Goal: Task Accomplishment & Management: Manage account settings

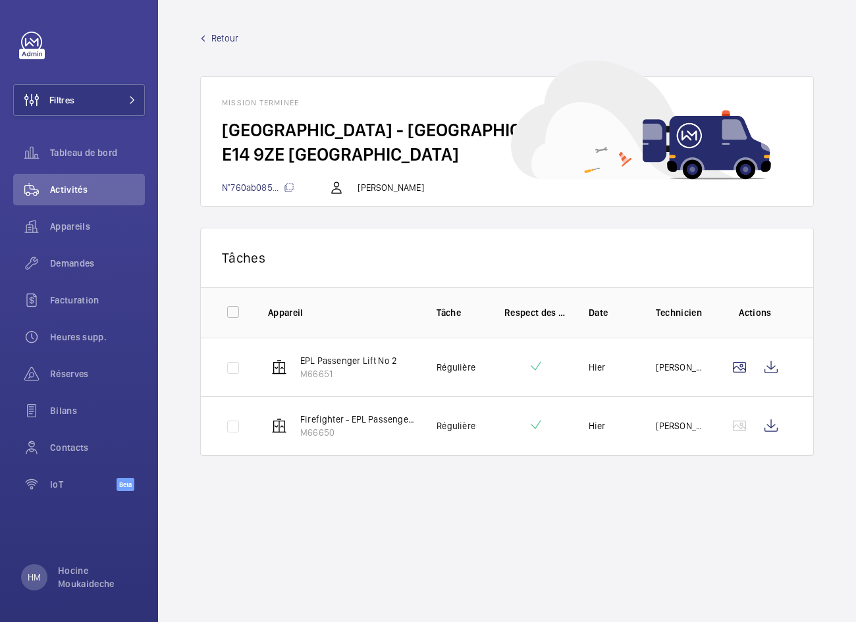
click at [224, 35] on span "Retour" at bounding box center [224, 38] width 27 height 13
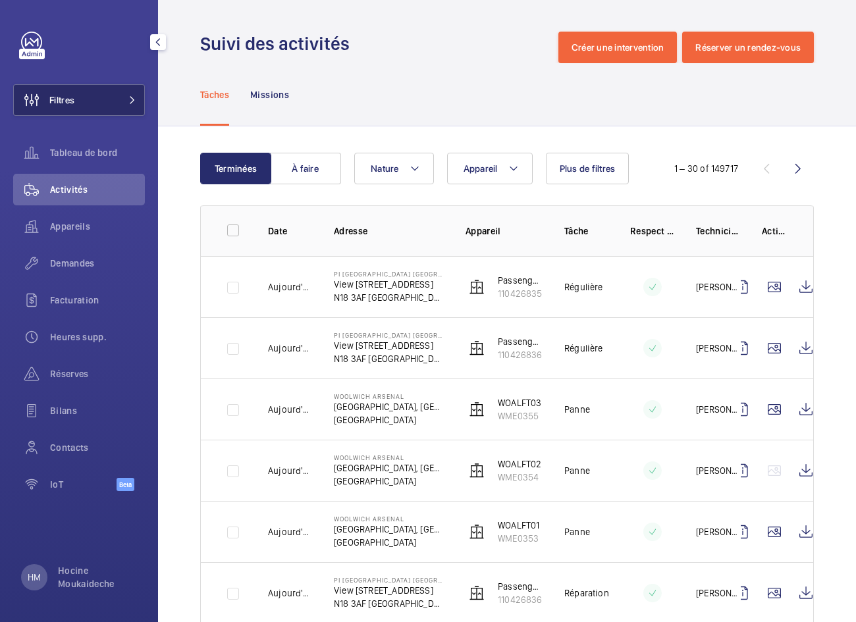
click at [98, 97] on button "Filtres" at bounding box center [79, 100] width 132 height 32
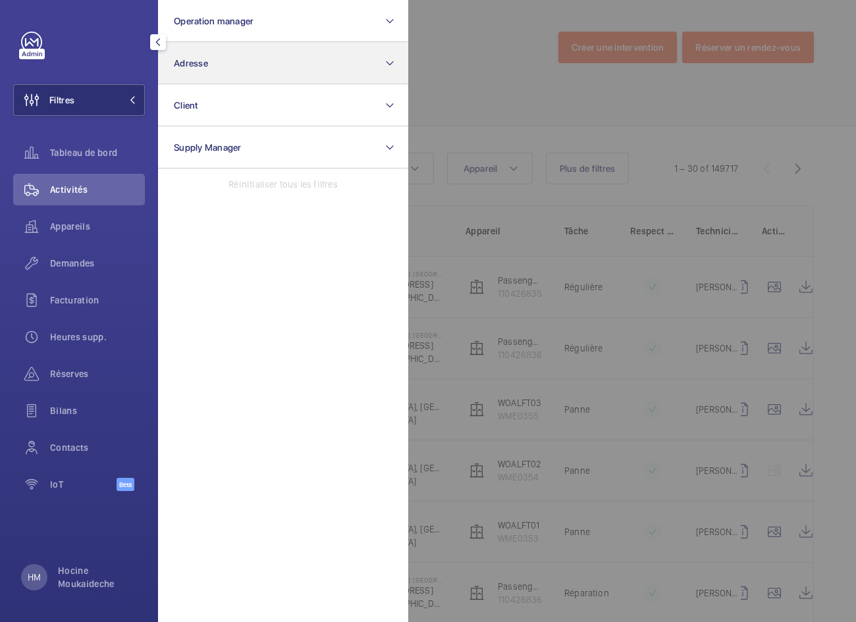
click at [290, 77] on button "Adresse" at bounding box center [283, 63] width 250 height 42
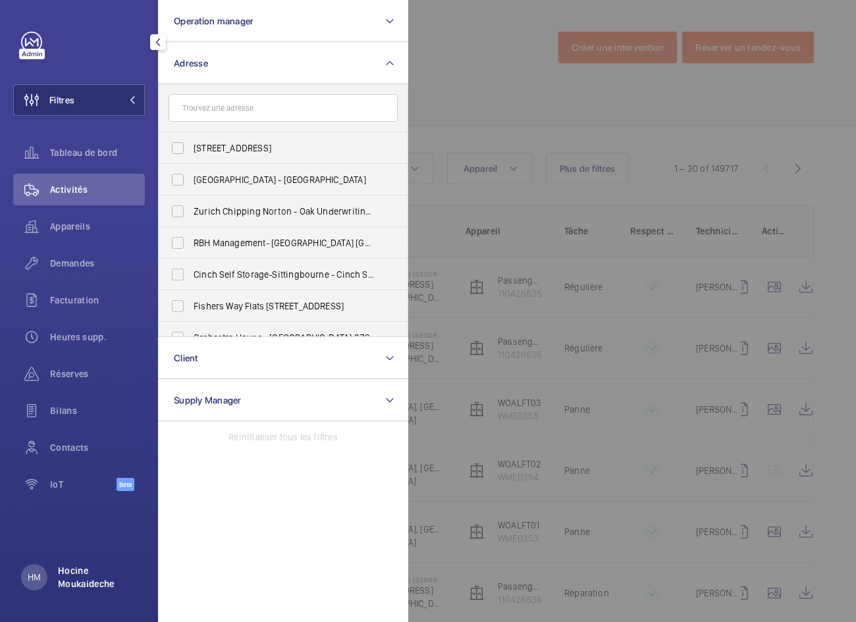
click at [80, 589] on p "Hocine Moukaideche" at bounding box center [97, 577] width 79 height 26
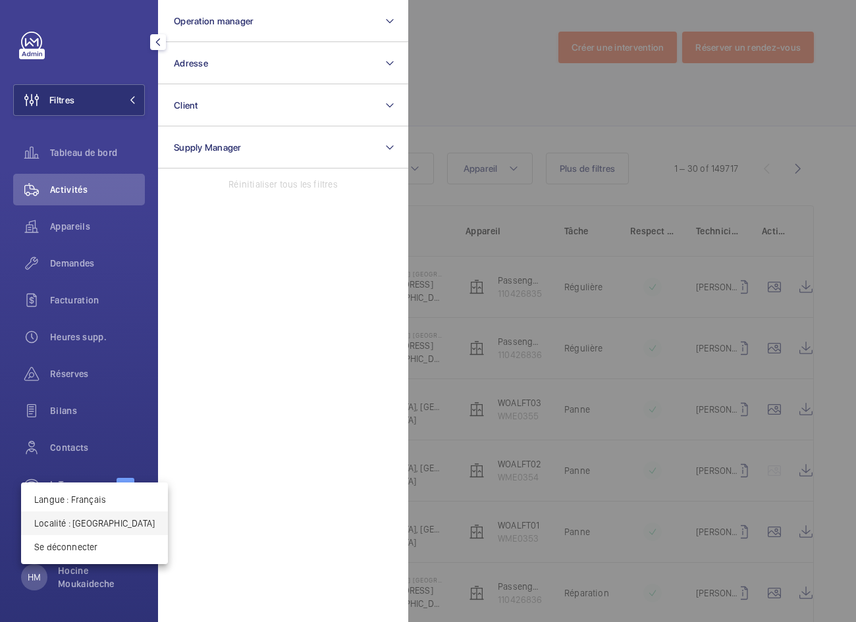
click at [85, 521] on p "Localité : Royaume-Uni" at bounding box center [94, 523] width 120 height 13
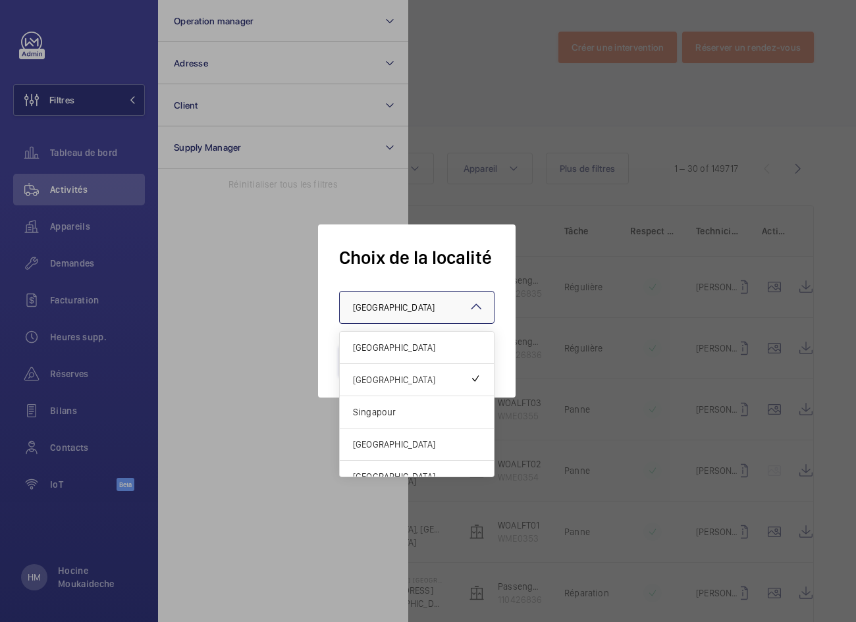
click at [372, 308] on span "Royaume-Uni" at bounding box center [394, 307] width 82 height 11
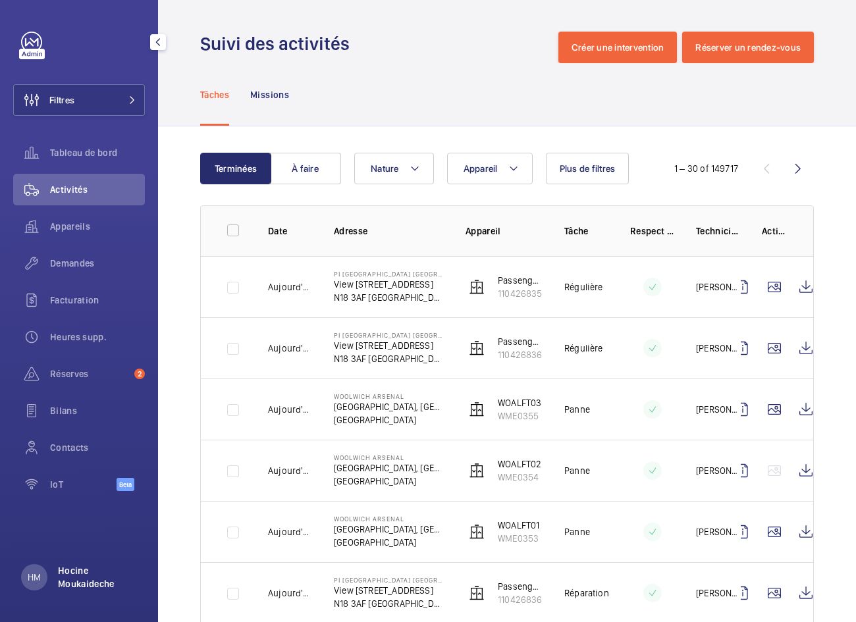
click at [76, 585] on p "Hocine Moukaideche" at bounding box center [97, 577] width 79 height 26
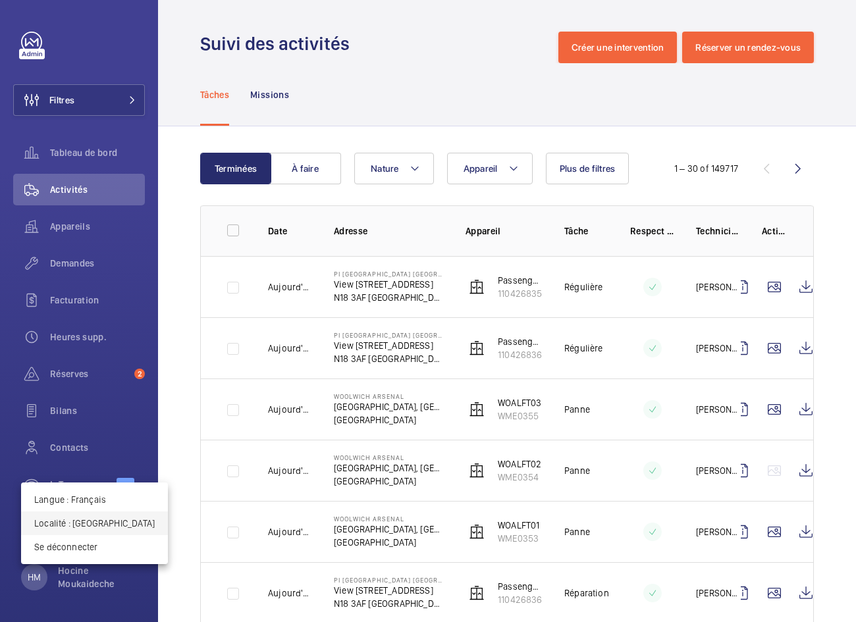
click at [94, 525] on p "Localité : Royaume-Uni" at bounding box center [94, 523] width 120 height 13
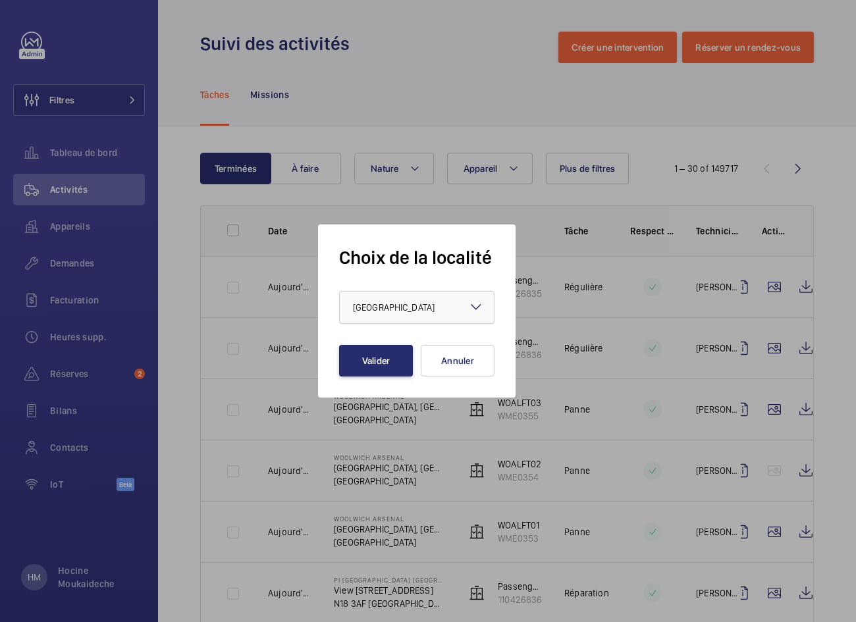
click at [406, 303] on span "Royaume-Uni" at bounding box center [394, 307] width 82 height 11
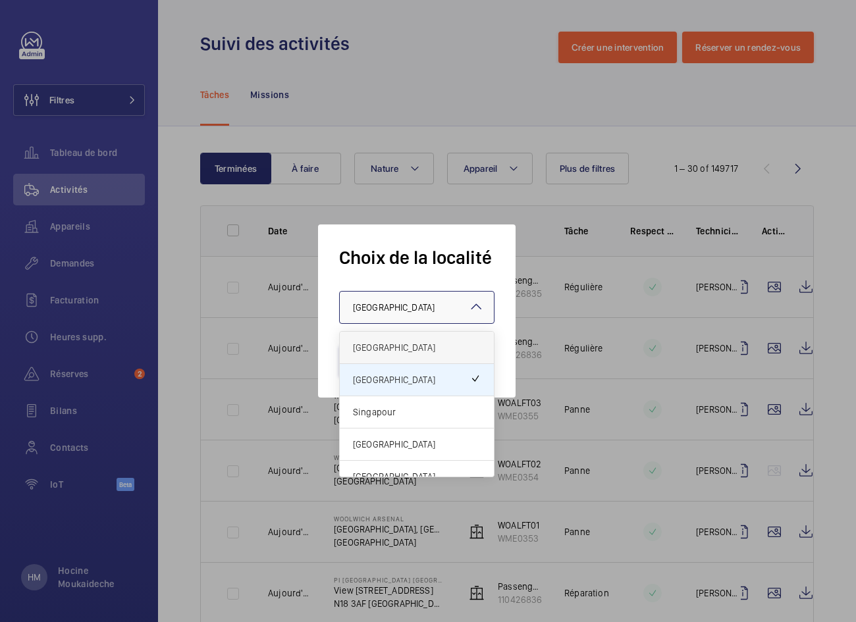
click at [389, 348] on span "[GEOGRAPHIC_DATA]" at bounding box center [417, 347] width 128 height 13
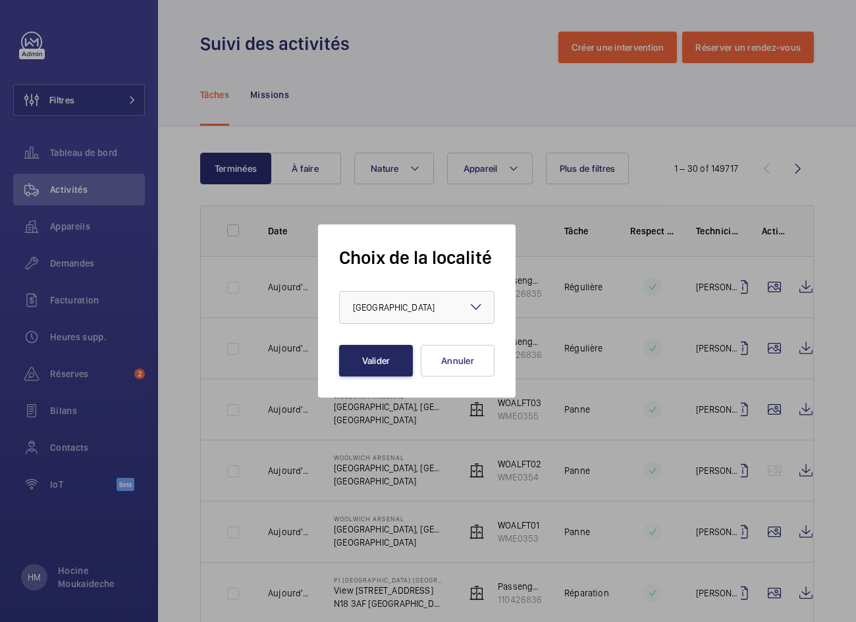
click at [363, 362] on button "Valider" at bounding box center [376, 361] width 74 height 32
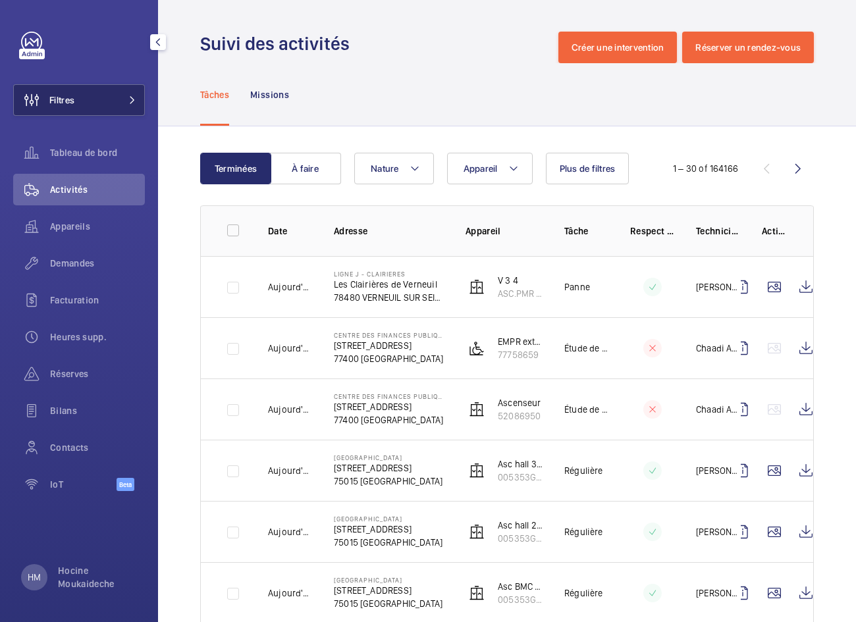
click at [82, 101] on button "Filtres" at bounding box center [79, 100] width 132 height 32
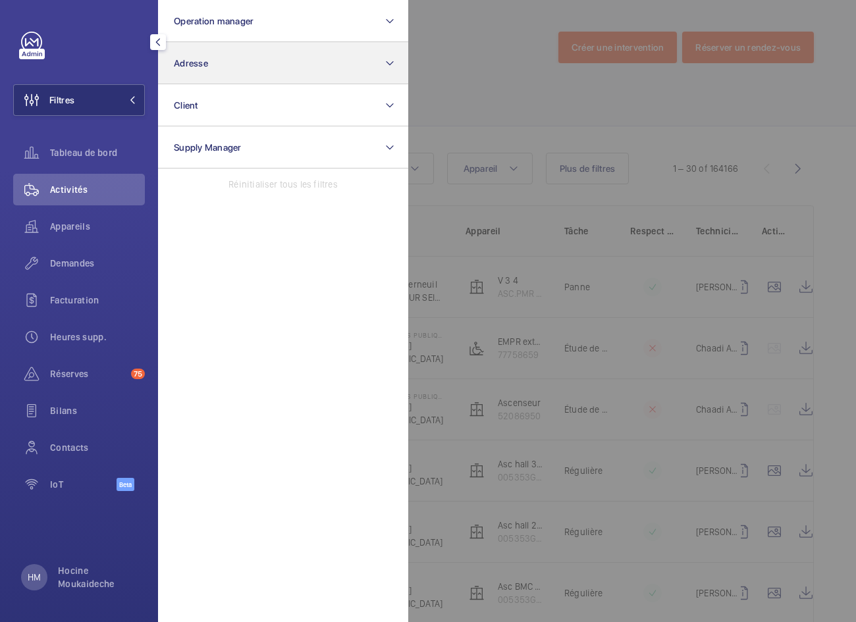
click at [312, 65] on button "Adresse" at bounding box center [283, 63] width 250 height 42
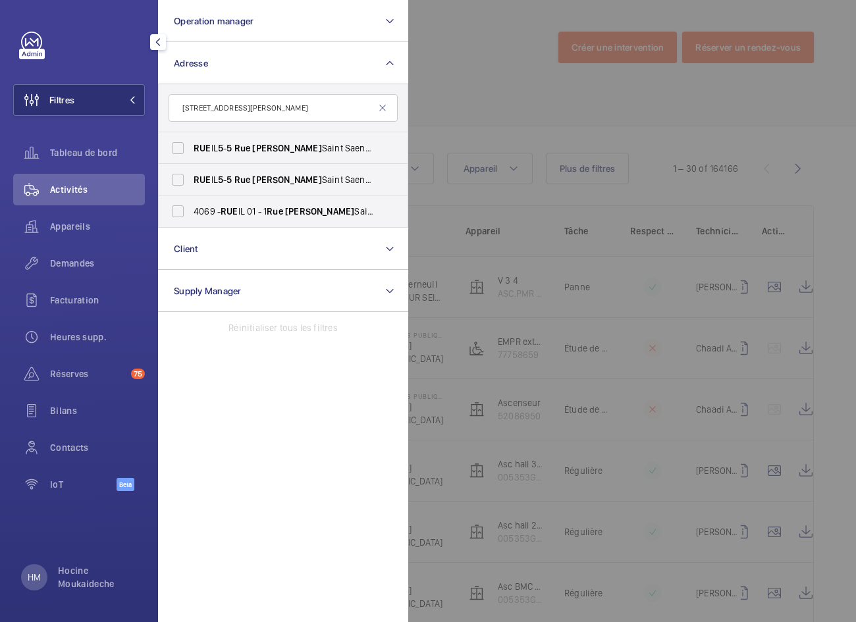
type input "[STREET_ADDRESS][PERSON_NAME]"
drag, startPoint x: 318, startPoint y: 105, endPoint x: 180, endPoint y: 148, distance: 144.3
click at [180, 148] on label "RUE IL [STREET_ADDRESS][PERSON_NAME]-MALMAISON 92 5 00" at bounding box center [273, 148] width 229 height 32
click at [180, 148] on input "RUE IL [STREET_ADDRESS][PERSON_NAME]-MALMAISON 92 5 00" at bounding box center [178, 148] width 26 height 26
checkbox input "true"
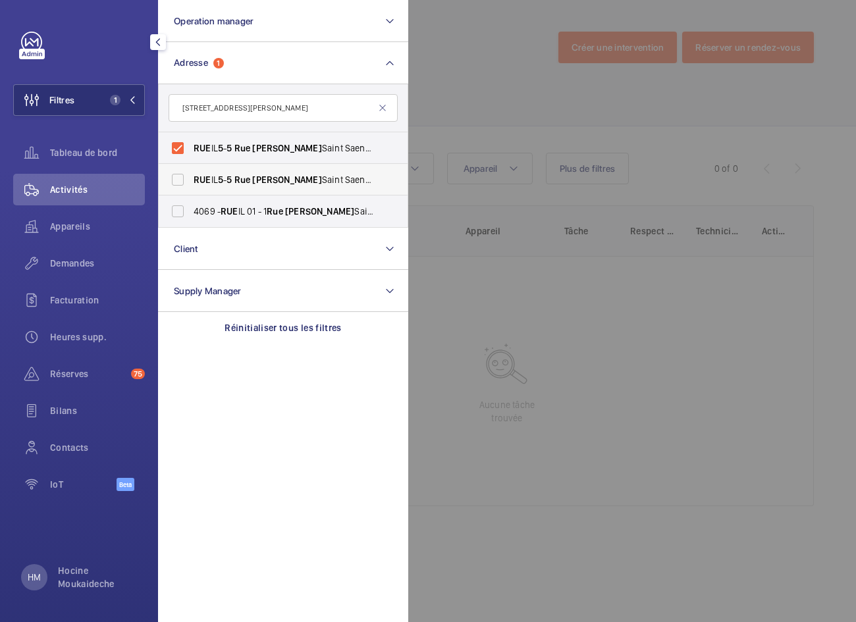
click at [179, 179] on label "RUE IL [STREET_ADDRESS][PERSON_NAME]-MALMAISON 92 5 00" at bounding box center [273, 180] width 229 height 32
click at [179, 179] on input "RUE IL [STREET_ADDRESS][PERSON_NAME]-MALMAISON 92 5 00" at bounding box center [178, 180] width 26 height 26
checkbox input "true"
click at [239, 105] on input "[STREET_ADDRESS][PERSON_NAME]" at bounding box center [282, 108] width 229 height 28
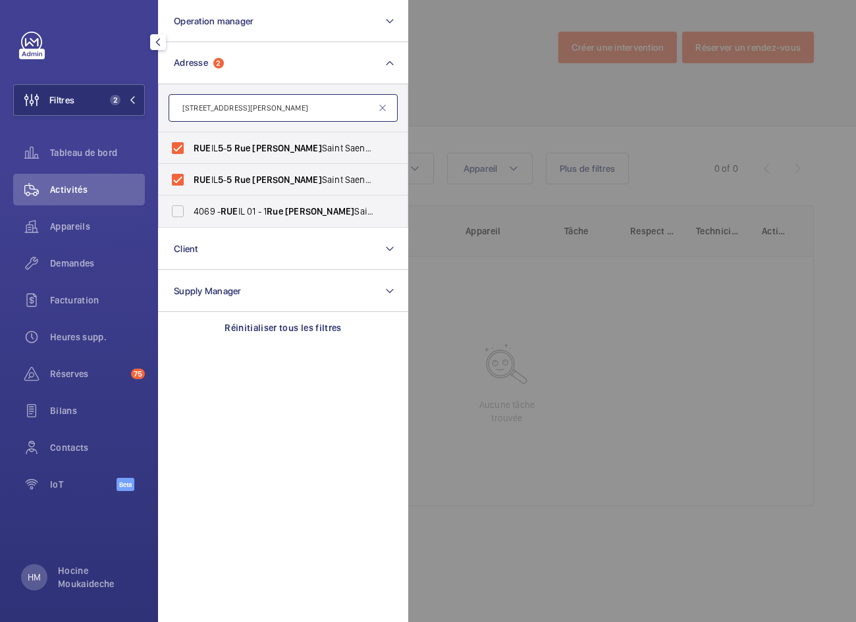
click at [239, 105] on input "[STREET_ADDRESS][PERSON_NAME]" at bounding box center [282, 108] width 229 height 28
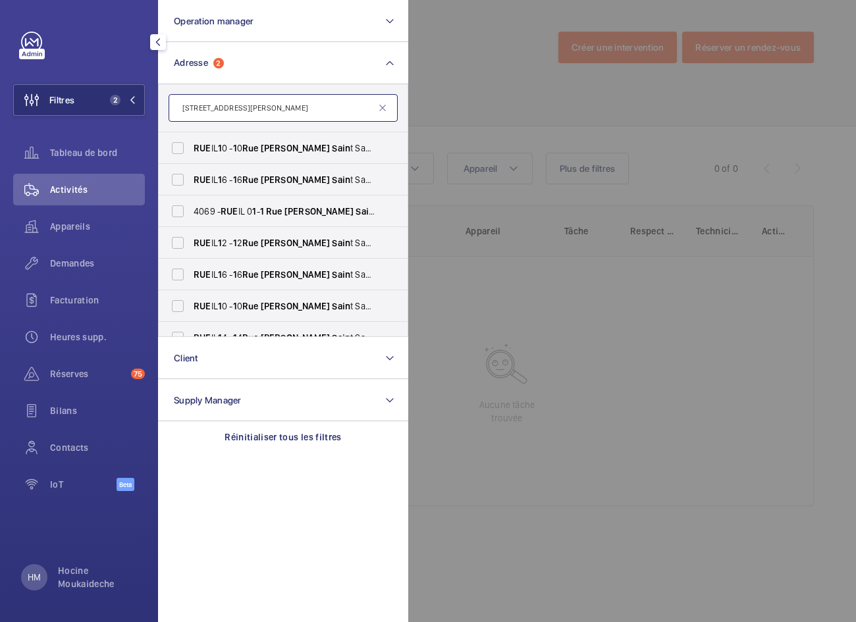
type input "[STREET_ADDRESS][PERSON_NAME]"
